Goal: Check status: Check status

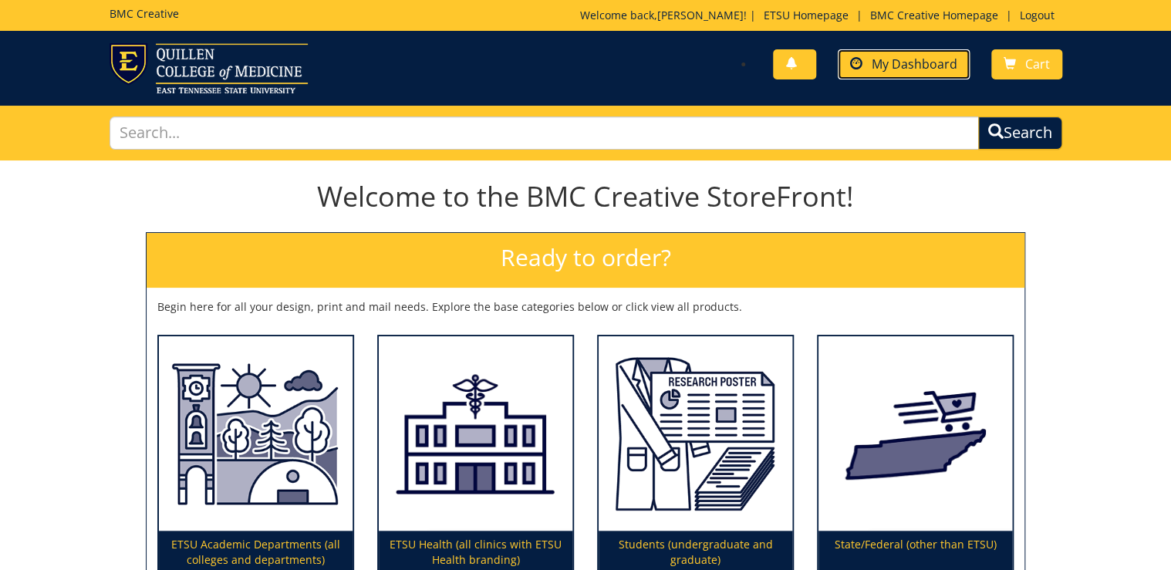
click at [892, 74] on link "My Dashboard" at bounding box center [904, 64] width 132 height 30
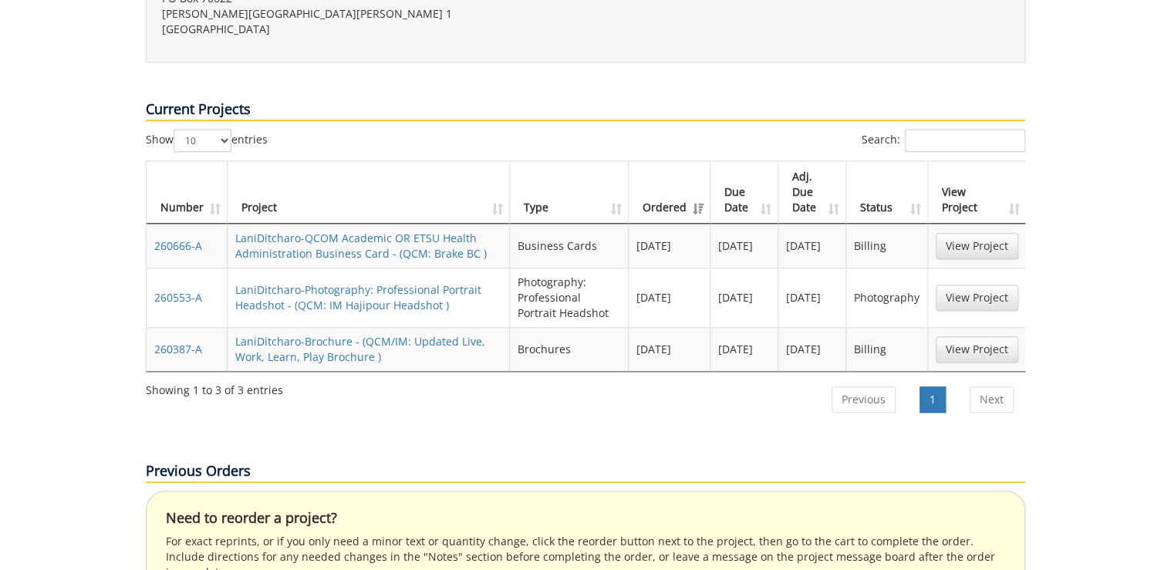
scroll to position [494, 0]
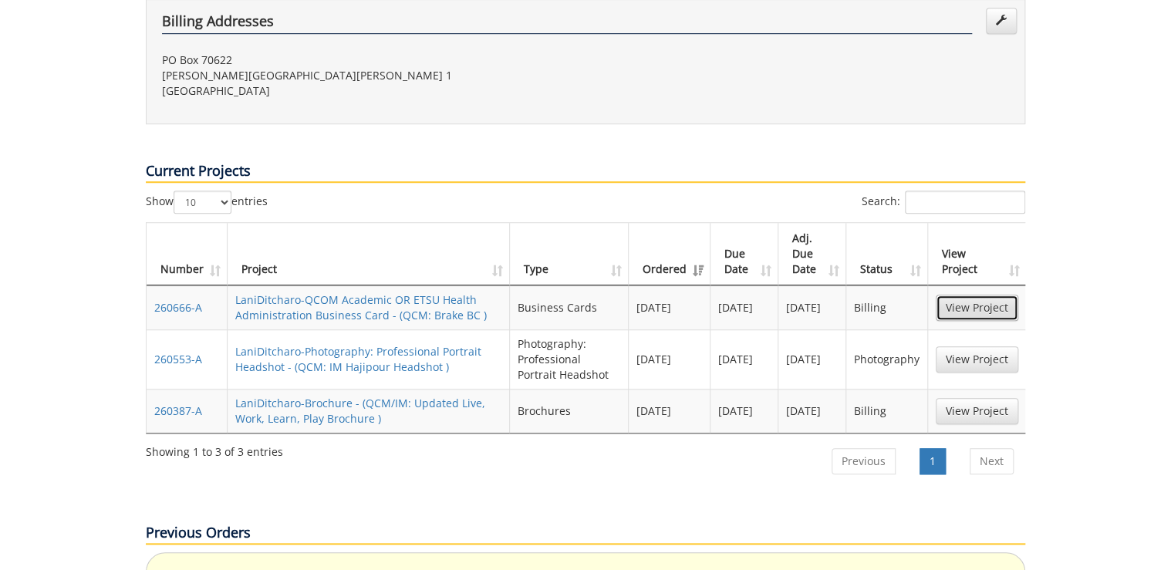
click at [970, 295] on link "View Project" at bounding box center [977, 308] width 83 height 26
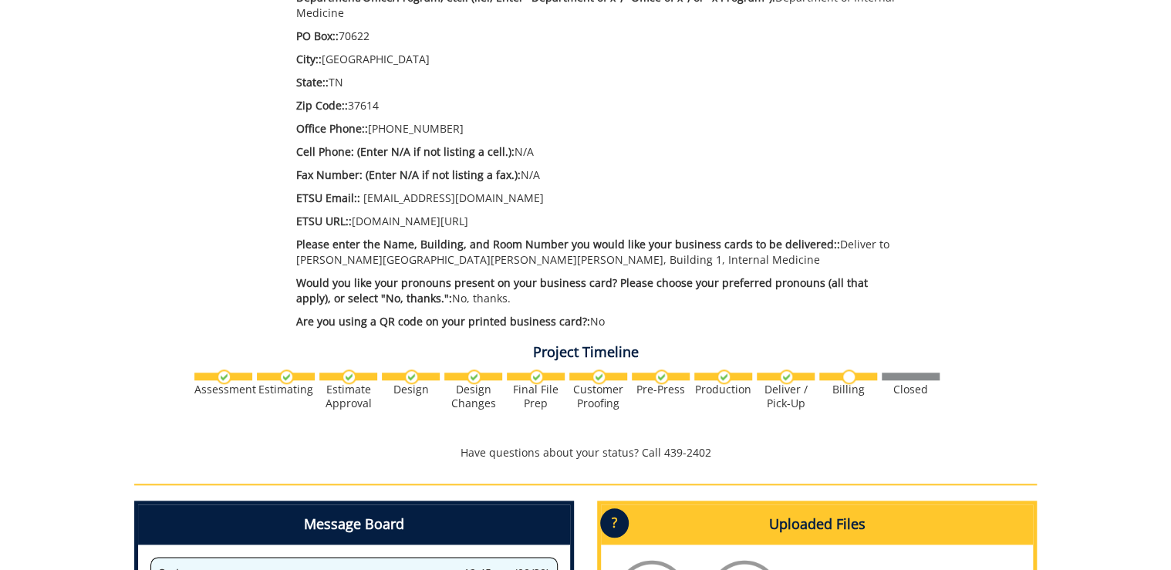
scroll to position [123, 0]
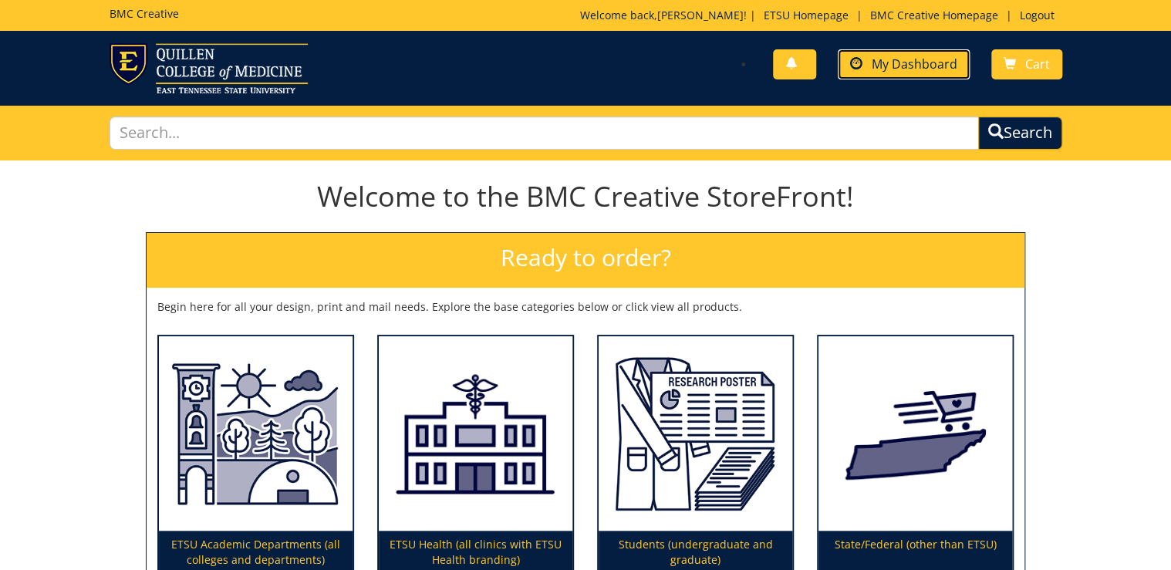
click at [913, 59] on span "My Dashboard" at bounding box center [915, 64] width 86 height 17
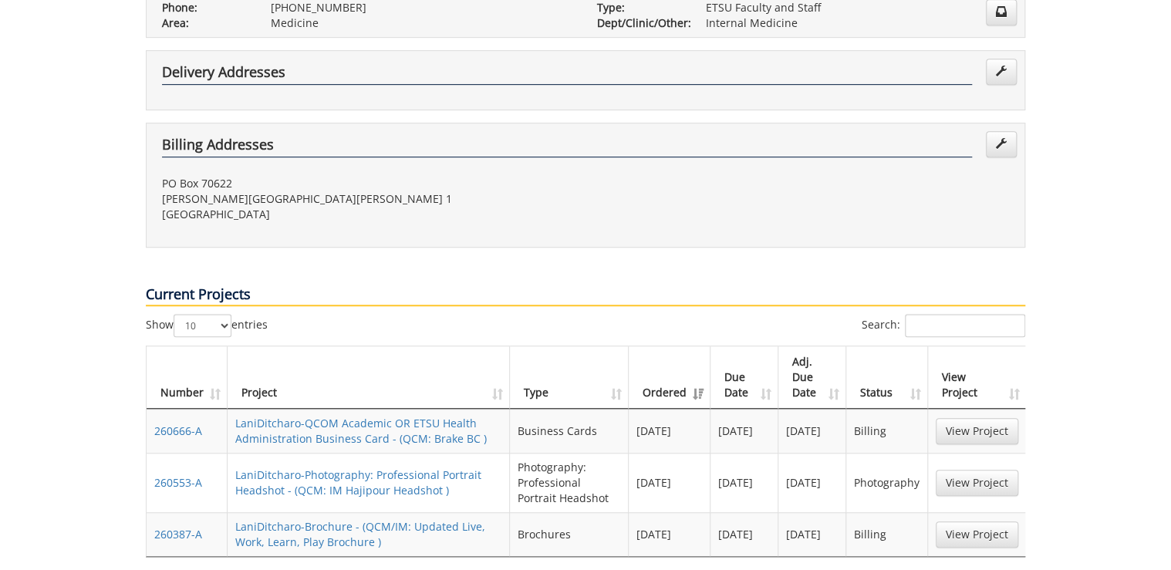
scroll to position [432, 0]
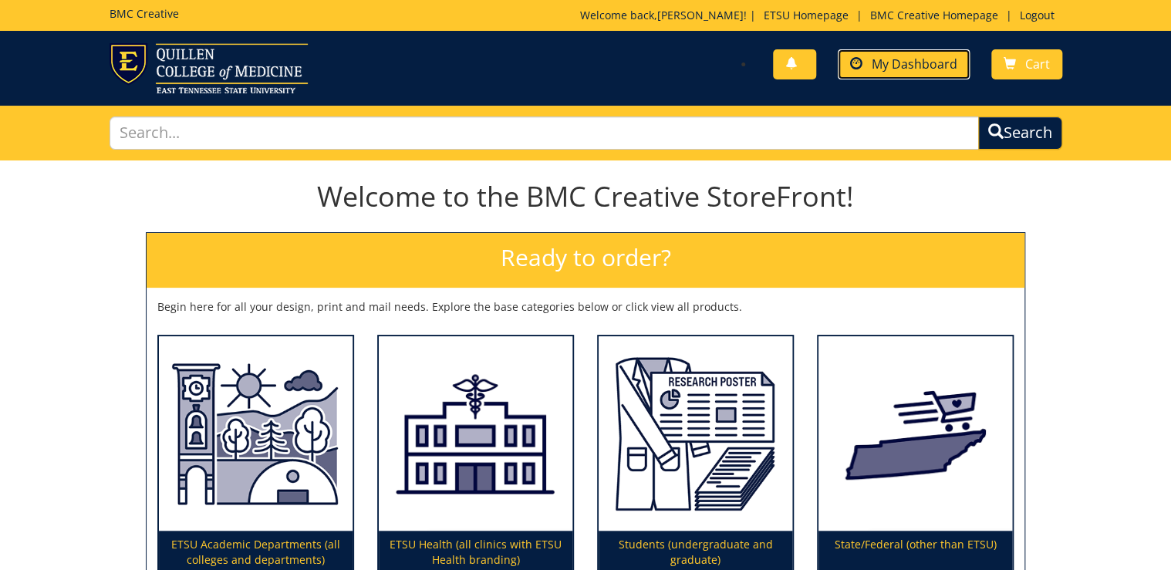
click at [885, 72] on link "My Dashboard" at bounding box center [904, 64] width 132 height 30
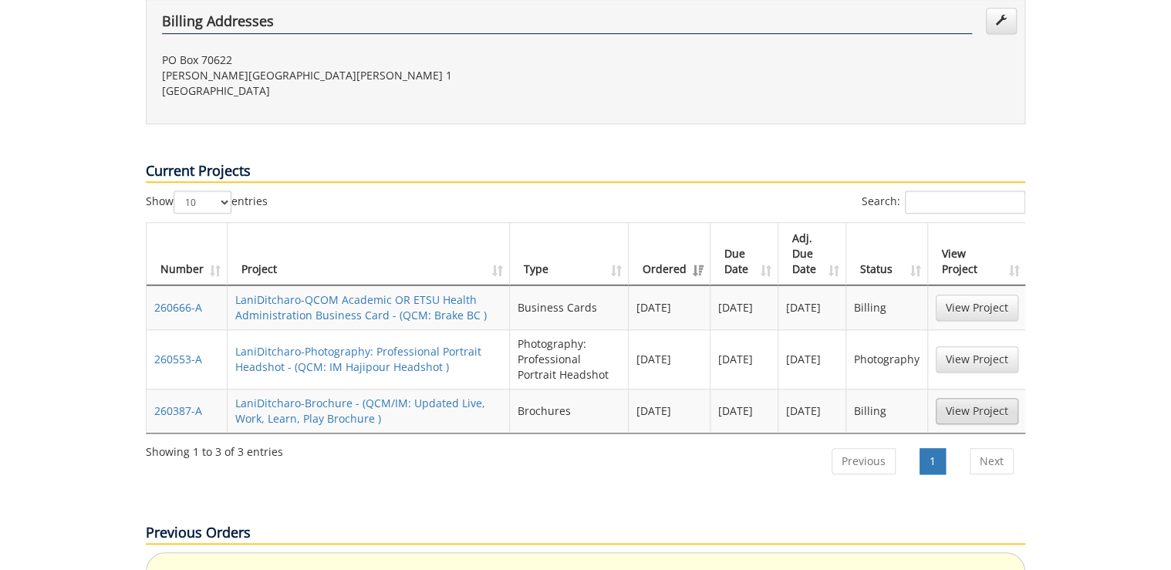
scroll to position [802, 0]
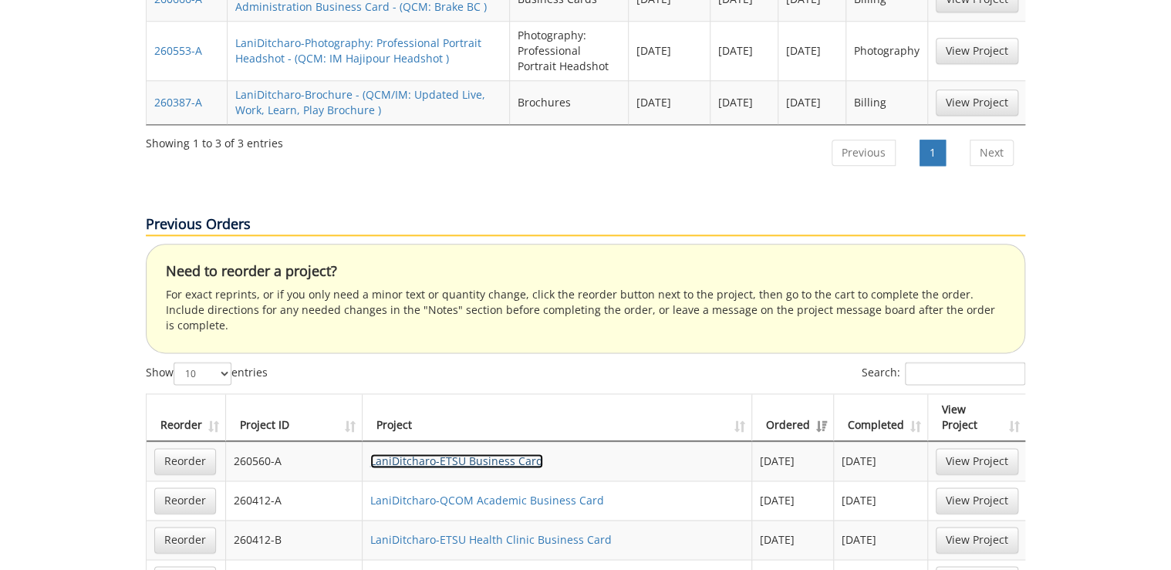
click at [463, 454] on link "LaniDitcharo-ETSU Business Card" at bounding box center [456, 461] width 173 height 15
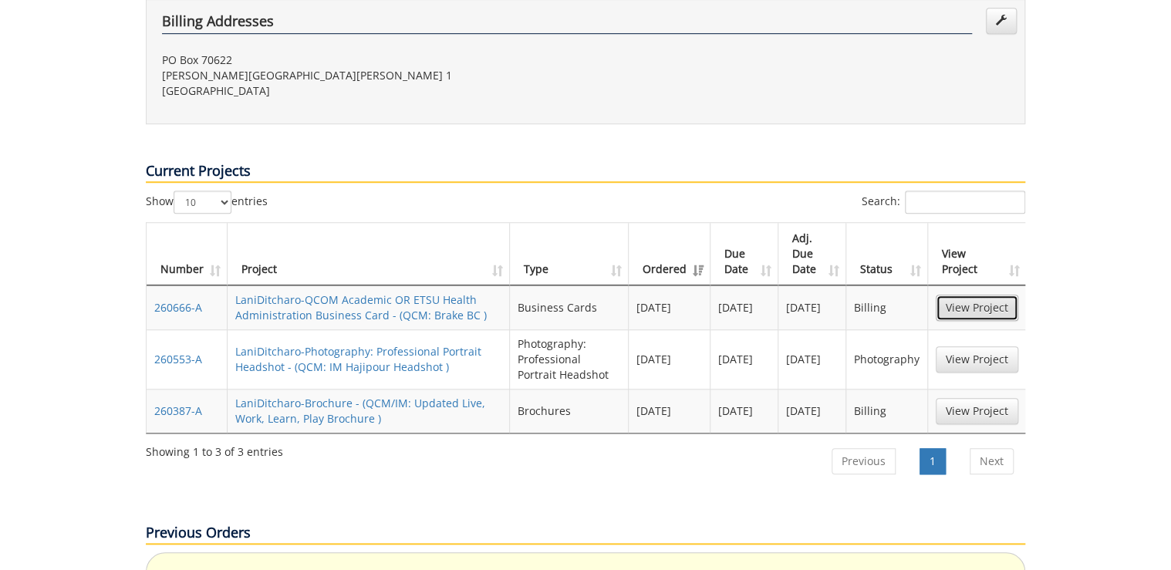
click at [987, 295] on link "View Project" at bounding box center [977, 308] width 83 height 26
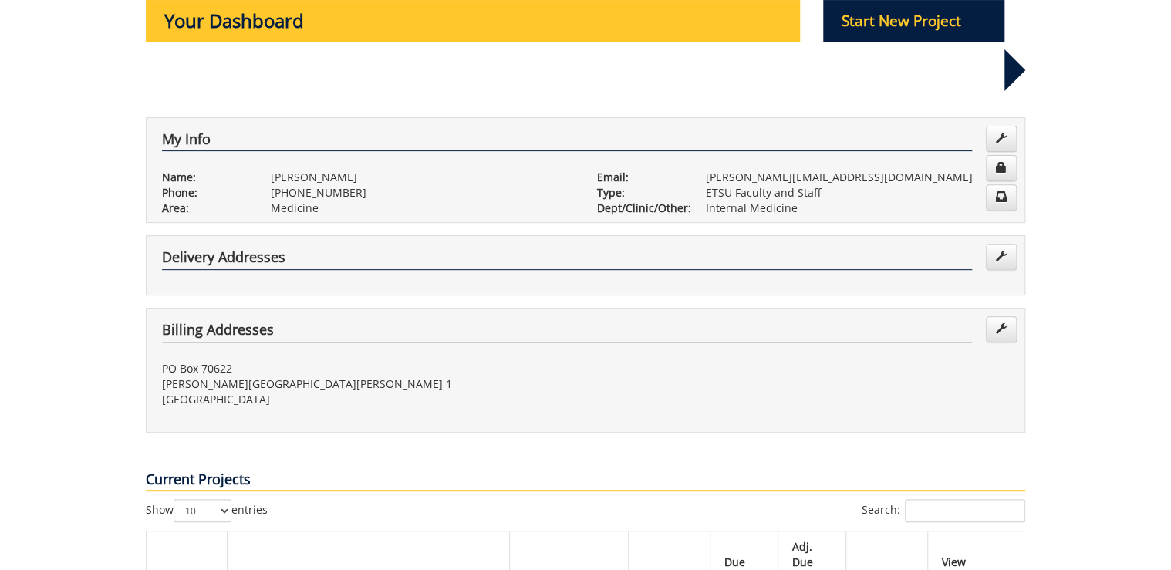
scroll to position [0, 0]
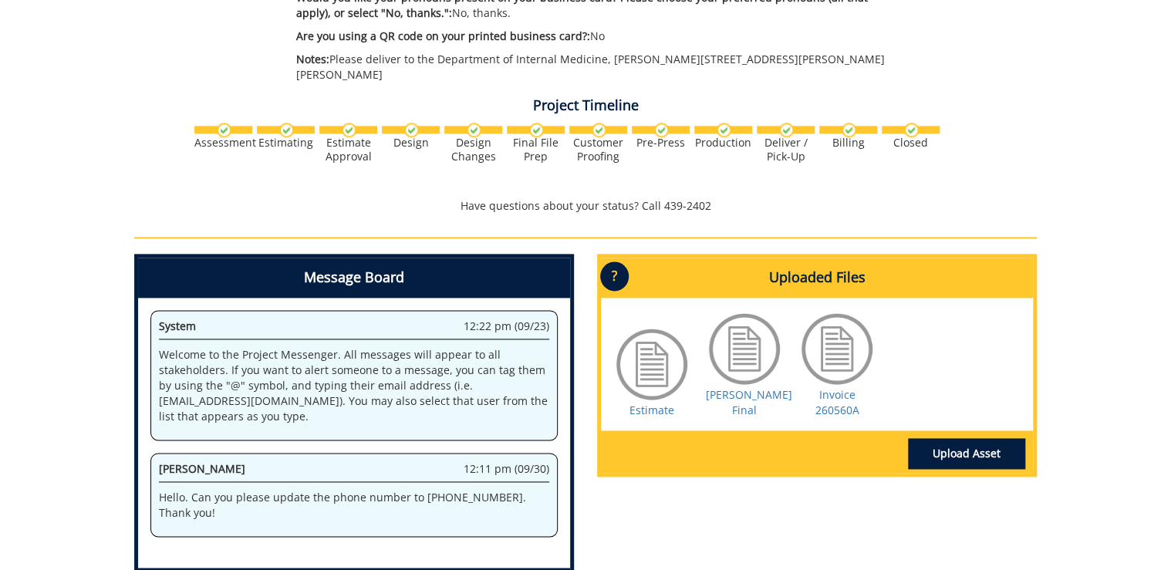
scroll to position [802, 0]
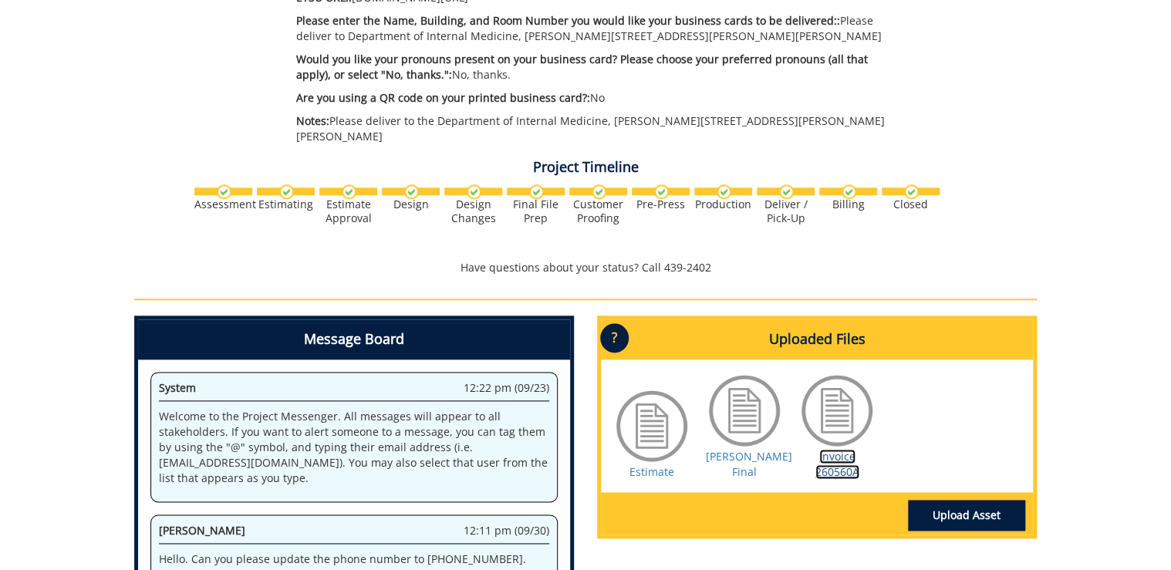
click at [849, 455] on link "Invoice 260560A" at bounding box center [837, 464] width 44 height 30
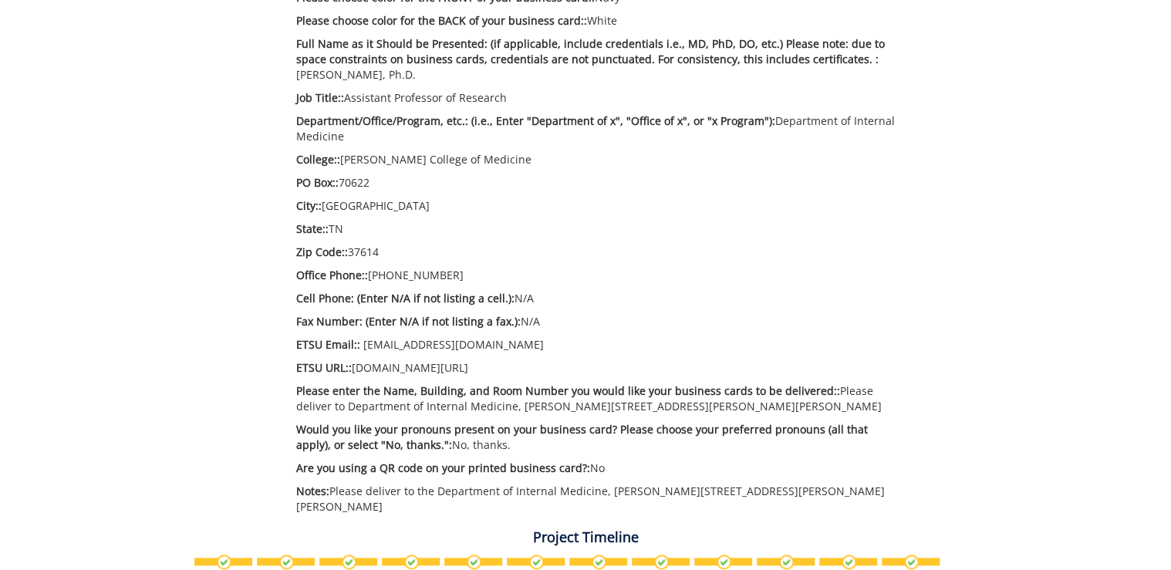
scroll to position [864, 0]
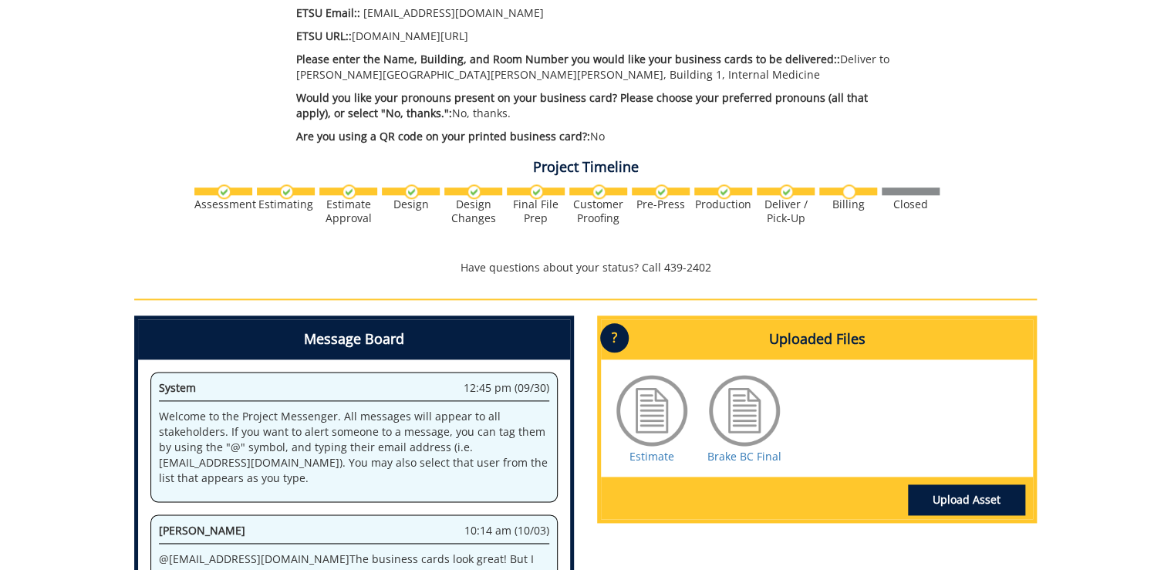
scroll to position [864, 0]
